Goal: Task Accomplishment & Management: Manage account settings

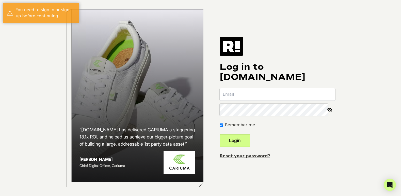
type input "[PERSON_NAME][EMAIL_ADDRESS][DOMAIN_NAME]"
click at [243, 145] on button "Login" at bounding box center [235, 140] width 30 height 13
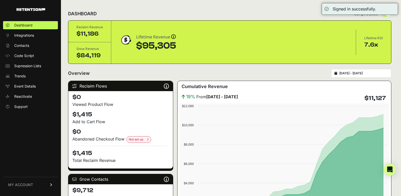
click at [38, 184] on link "MY ACCOUNT" at bounding box center [30, 184] width 55 height 15
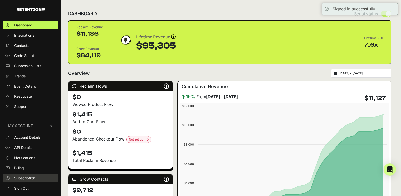
click at [21, 176] on span "Subscription" at bounding box center [24, 177] width 21 height 5
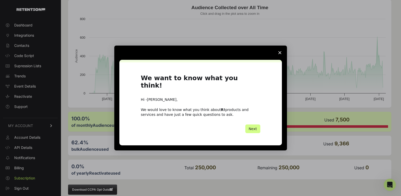
click at [280, 54] on span "Close survey" at bounding box center [280, 52] width 14 height 14
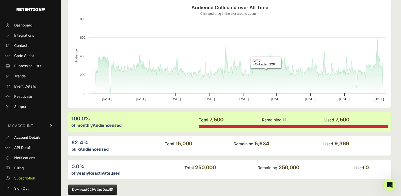
scroll to position [65, 0]
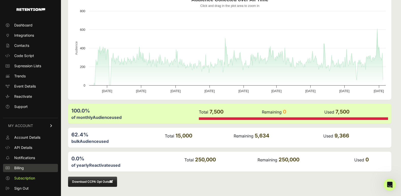
click at [25, 166] on link "Billing" at bounding box center [30, 168] width 55 height 8
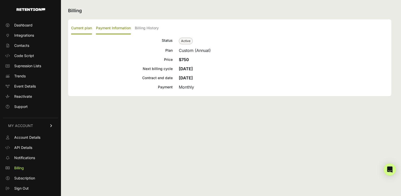
click at [118, 28] on label "Payment Information" at bounding box center [113, 28] width 35 height 12
click at [0, 0] on input "Payment Information" at bounding box center [0, 0] width 0 height 0
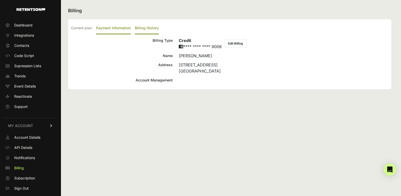
click at [151, 27] on label "Billing History" at bounding box center [147, 28] width 24 height 12
click at [0, 0] on input "Billing History" at bounding box center [0, 0] width 0 height 0
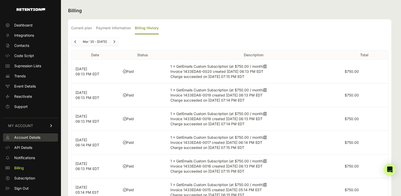
click at [27, 138] on span "Account Details" at bounding box center [27, 137] width 26 height 5
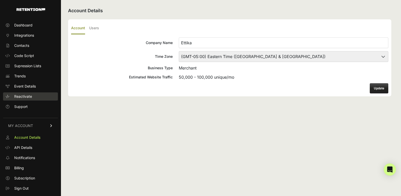
click at [27, 96] on span "Reactivate" at bounding box center [23, 96] width 18 height 5
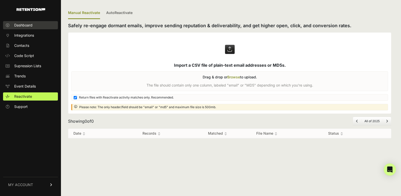
click at [28, 25] on span "Dashboard" at bounding box center [23, 25] width 18 height 5
